Goal: Transaction & Acquisition: Purchase product/service

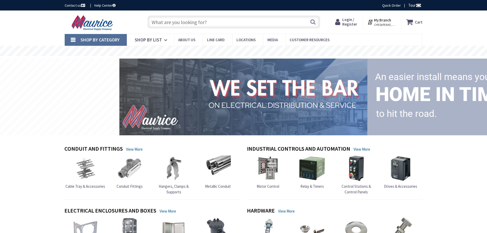
click at [212, 25] on input "text" at bounding box center [234, 22] width 173 height 13
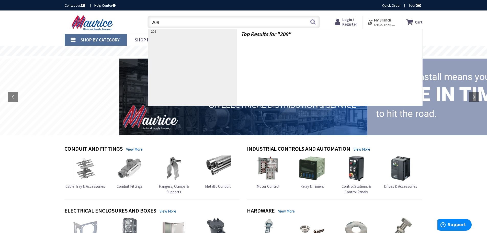
type input "2097"
type input "Penguin Cir, [US_STATE][GEOGRAPHIC_DATA], [GEOGRAPHIC_DATA]"
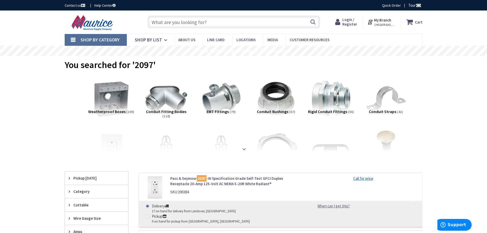
click at [387, 24] on span "CHESAPEAKE, VA" at bounding box center [385, 25] width 22 height 4
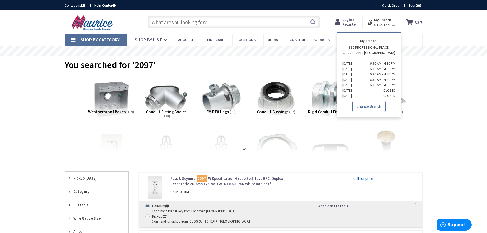
click at [372, 109] on link "Change Branch" at bounding box center [369, 106] width 33 height 11
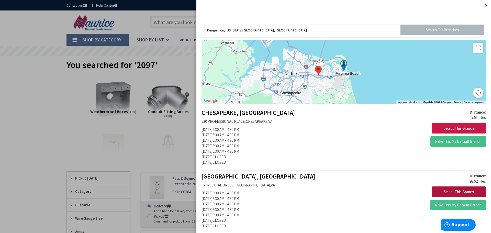
click at [454, 190] on button "Select This Branch" at bounding box center [459, 192] width 54 height 11
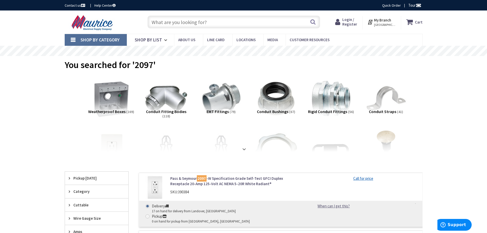
drag, startPoint x: 234, startPoint y: 25, endPoint x: 222, endPoint y: 24, distance: 11.6
click at [222, 24] on input "text" at bounding box center [234, 22] width 173 height 13
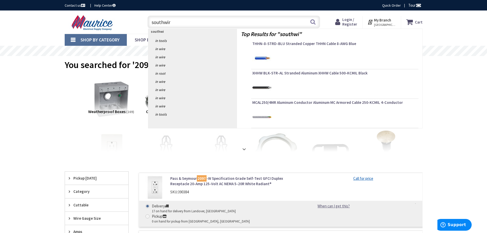
type input "southwire"
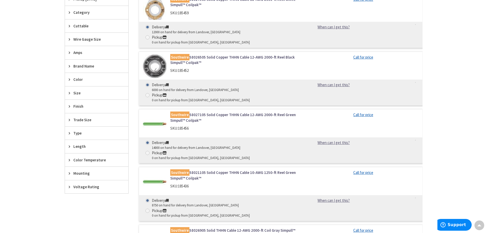
scroll to position [102, 0]
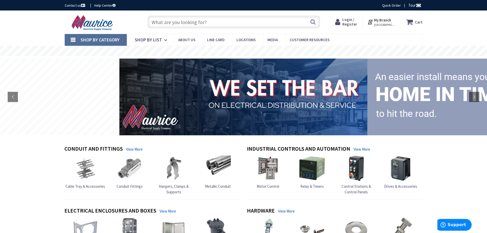
click at [185, 22] on input "text" at bounding box center [234, 22] width 173 height 13
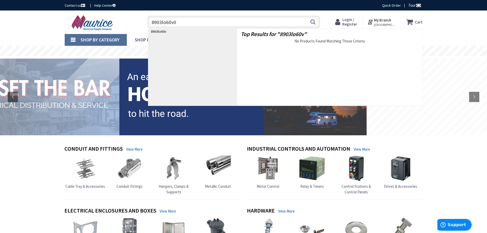
type input "8903lo60v04"
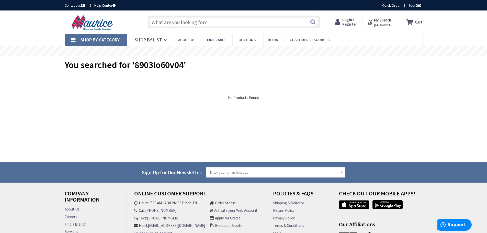
click at [213, 21] on input "text" at bounding box center [234, 22] width 173 height 13
